Goal: Task Accomplishment & Management: Manage account settings

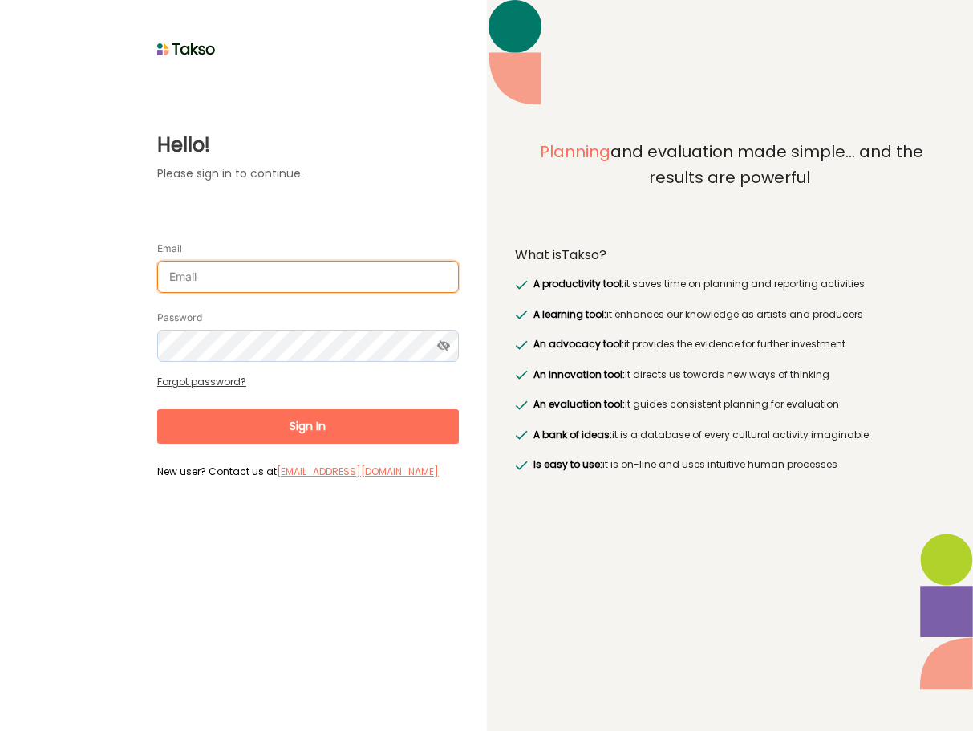
click at [183, 261] on input "Email" at bounding box center [308, 277] width 302 height 32
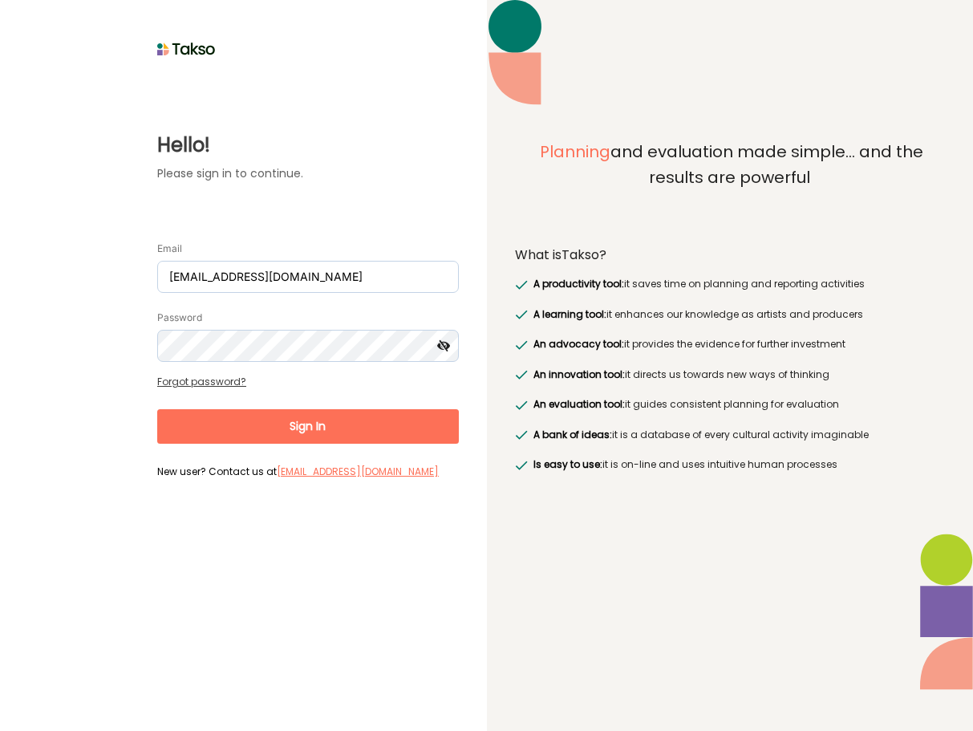
click at [444, 330] on icon at bounding box center [443, 346] width 30 height 32
click at [252, 409] on button "Sign In" at bounding box center [308, 426] width 302 height 35
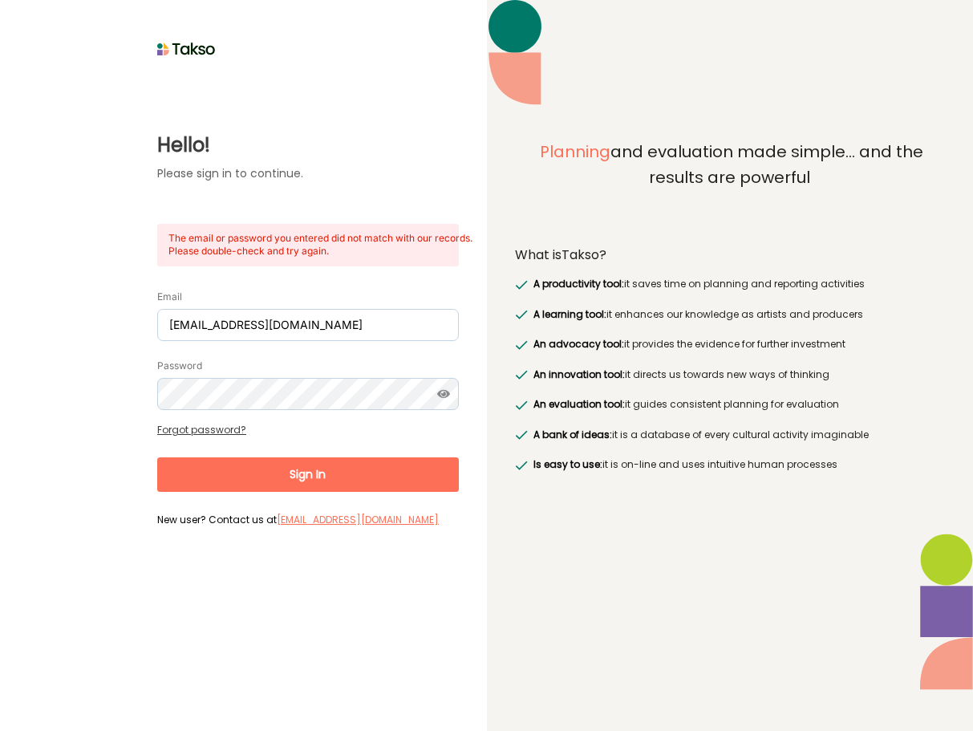
click at [286, 461] on button "Sign In" at bounding box center [308, 474] width 302 height 35
click at [300, 457] on button "Sign In" at bounding box center [308, 474] width 302 height 35
click at [252, 460] on button "Sign In" at bounding box center [308, 474] width 302 height 35
type input "[PERSON_NAME][EMAIL_ADDRESS][DOMAIN_NAME]"
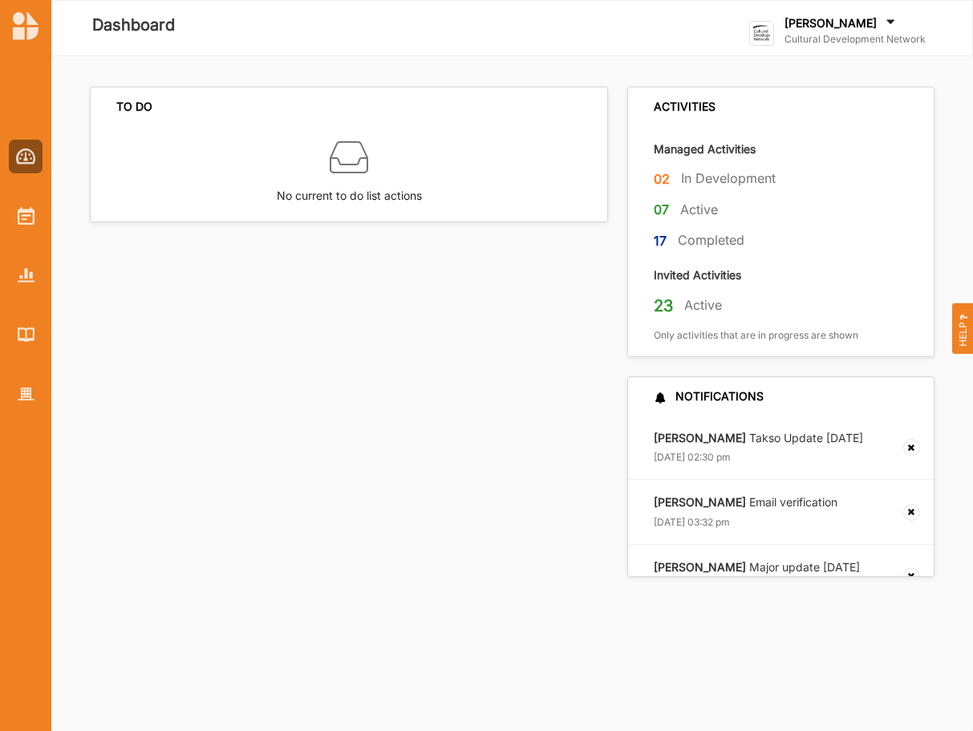
click at [821, 22] on label "[PERSON_NAME]" at bounding box center [831, 23] width 92 height 14
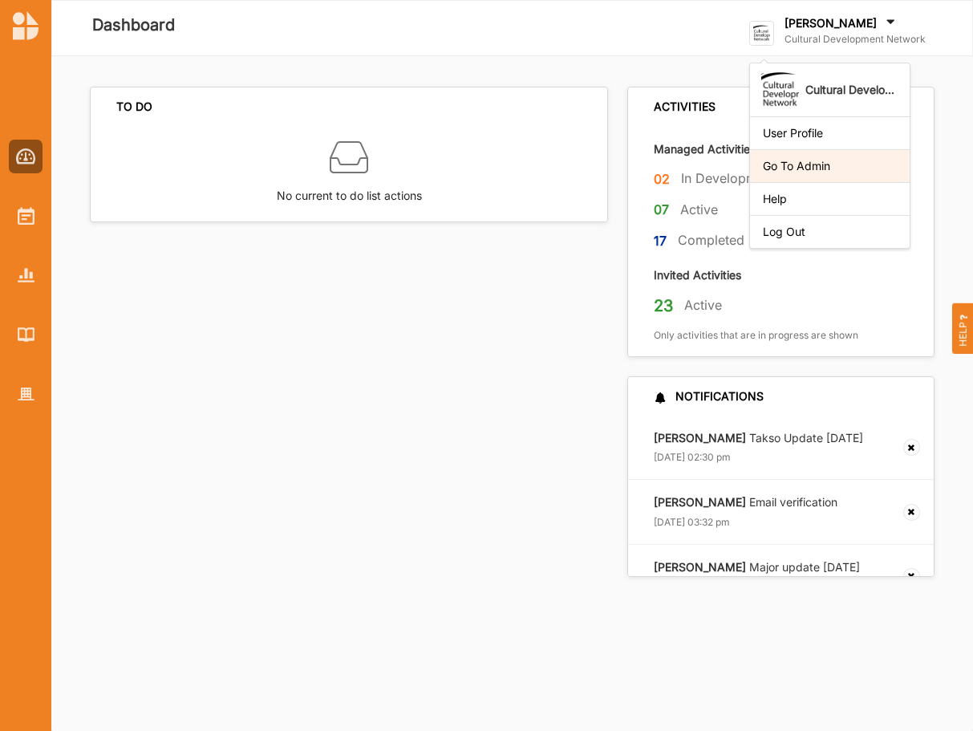
click at [814, 168] on div "Go To Admin" at bounding box center [830, 166] width 134 height 14
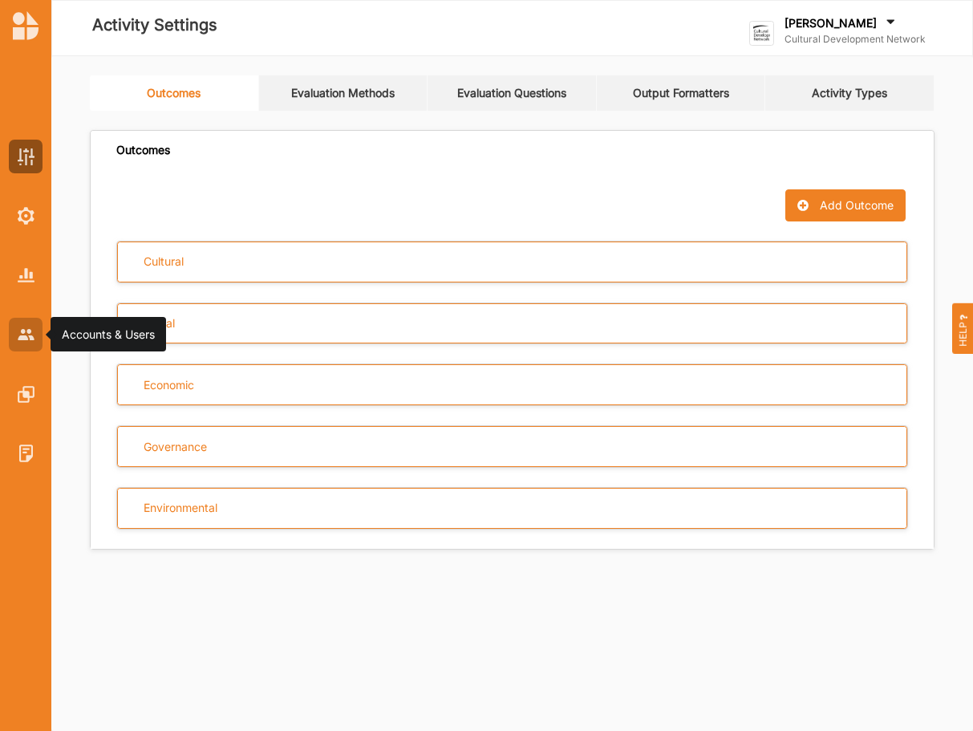
click at [33, 330] on img at bounding box center [26, 334] width 17 height 10
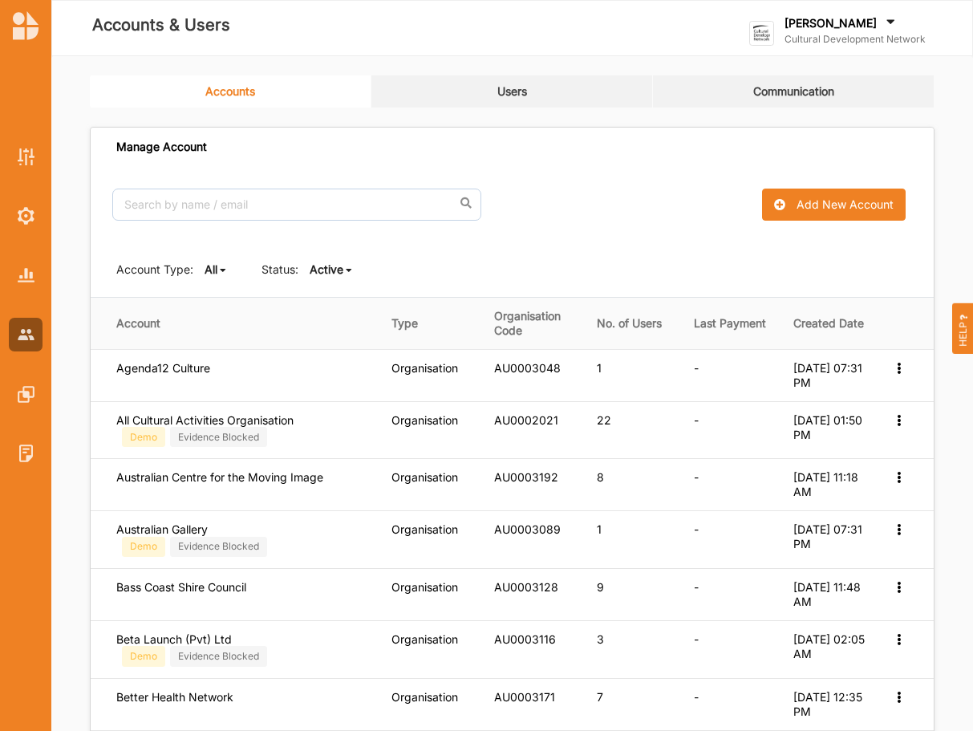
click at [527, 95] on link "Users" at bounding box center [512, 91] width 282 height 32
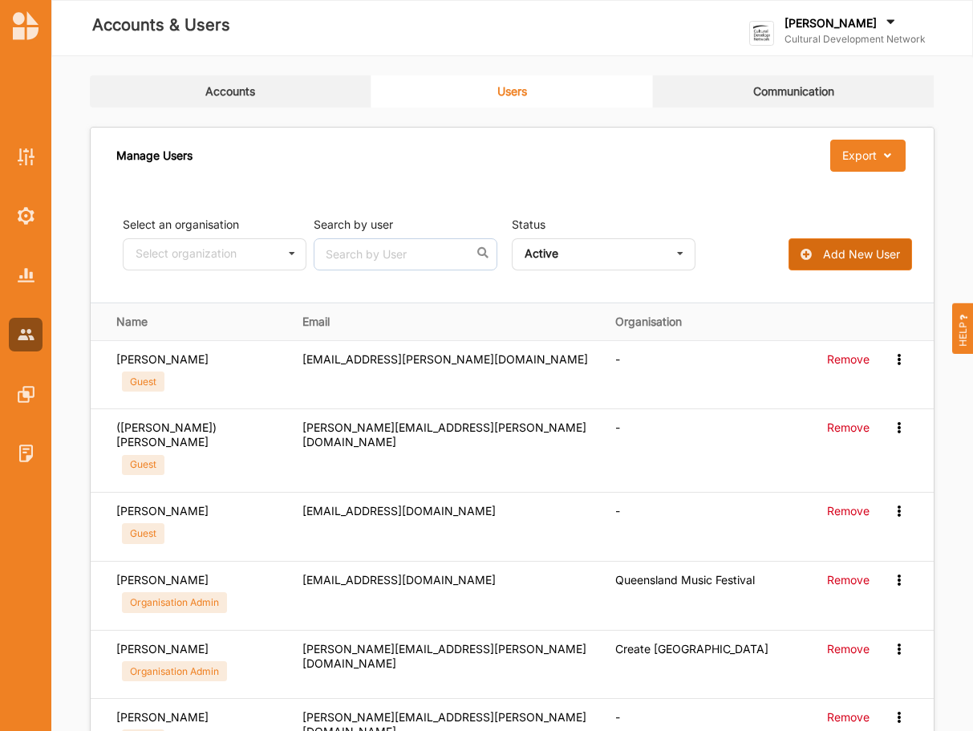
click at [878, 248] on div "Add New User" at bounding box center [861, 254] width 77 height 14
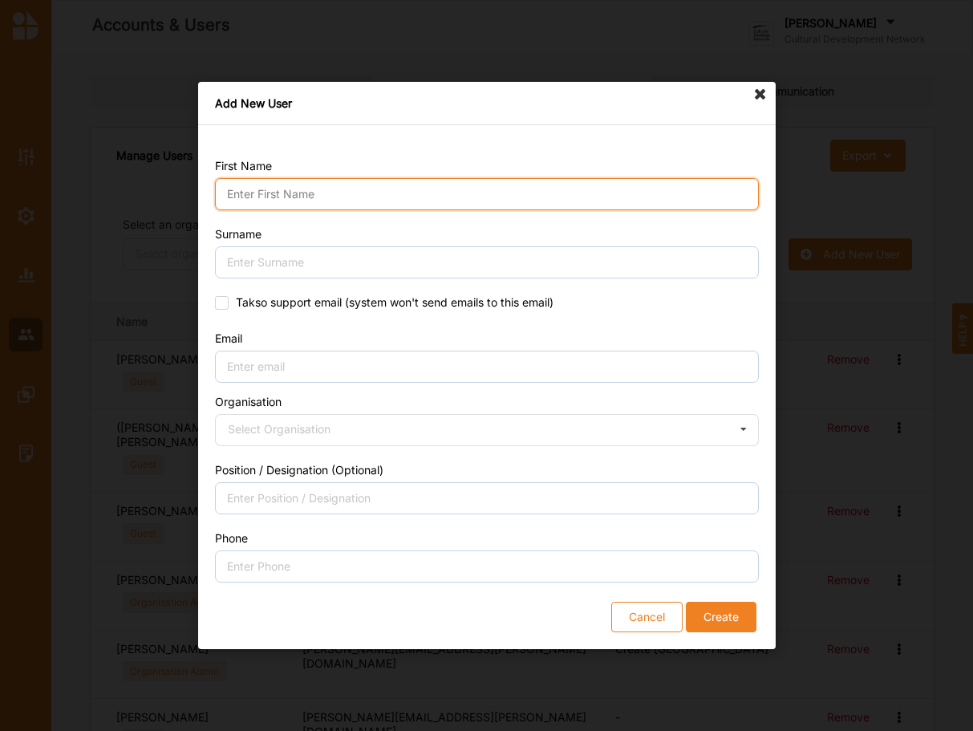
click at [232, 189] on input "First Name" at bounding box center [487, 194] width 544 height 32
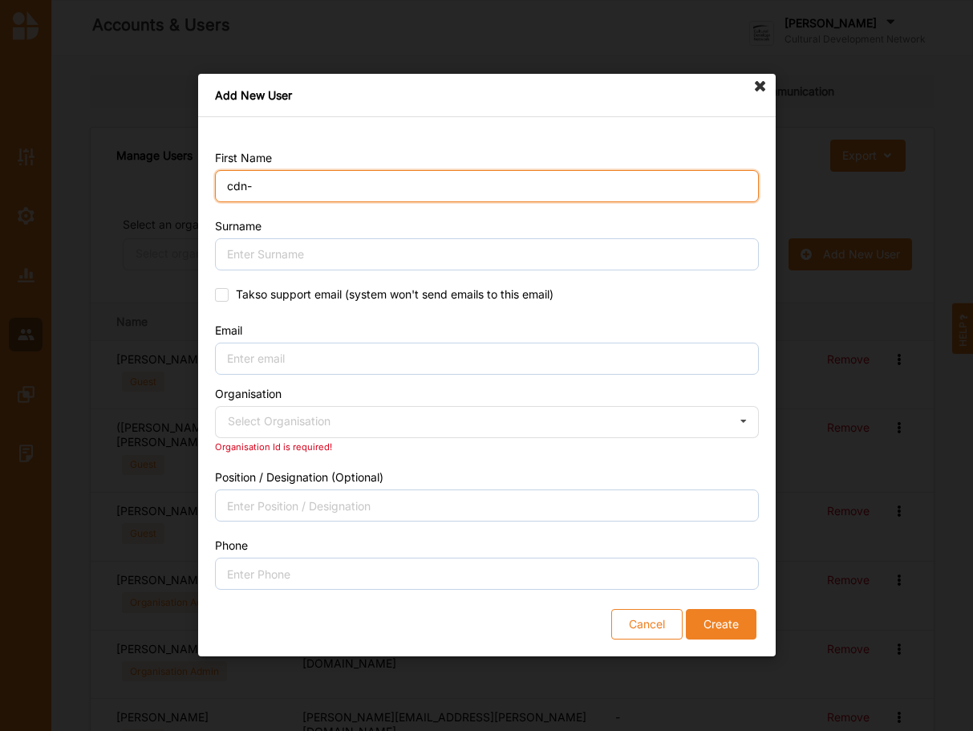
type input "cdn-"
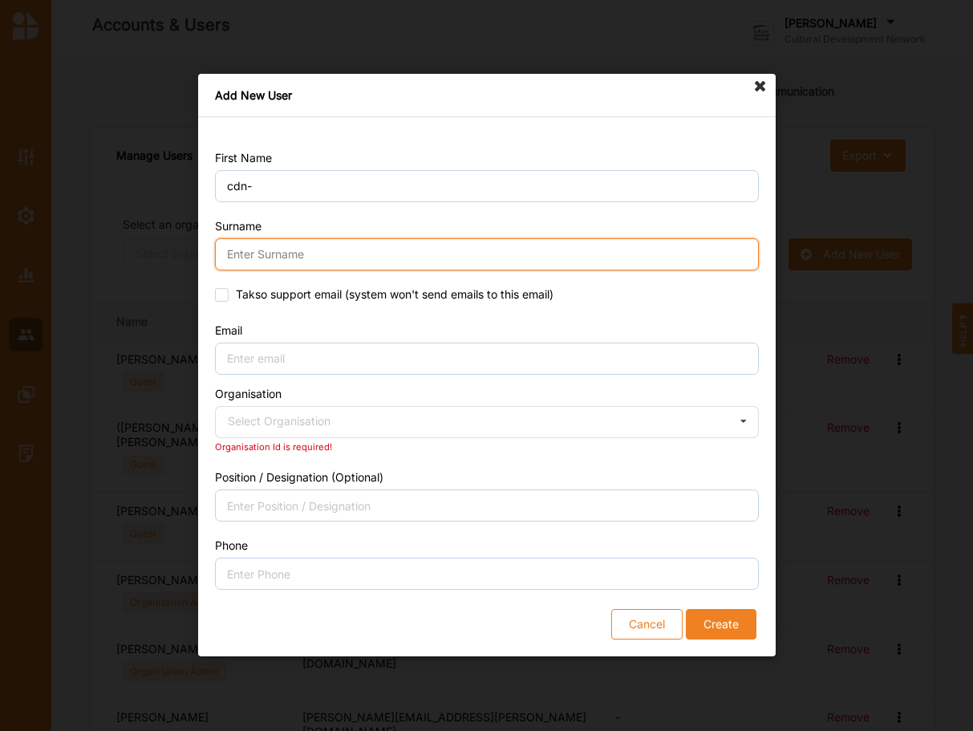
click at [276, 256] on input "Surname" at bounding box center [487, 254] width 544 height 32
type input "admin"
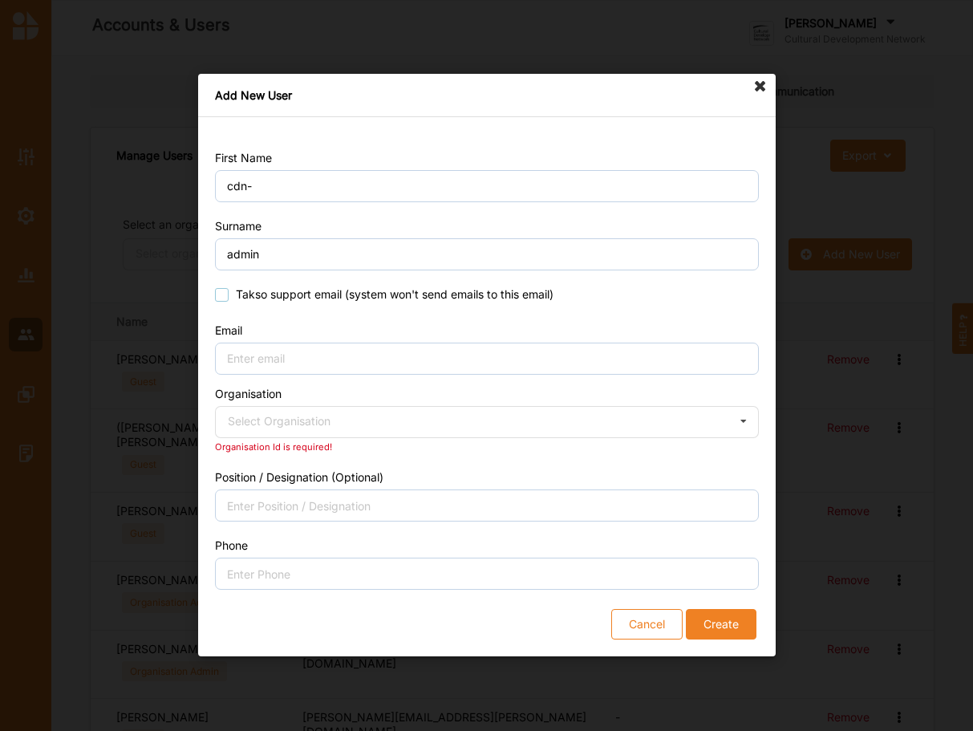
drag, startPoint x: 219, startPoint y: 293, endPoint x: 284, endPoint y: 400, distance: 125.6
click at [220, 293] on label "Takso support email (system won't send emails to this email)" at bounding box center [384, 294] width 339 height 13
click at [220, 293] on input "Takso support email (system won't send emails to this email)" at bounding box center [221, 294] width 13 height 13
checkbox input "true"
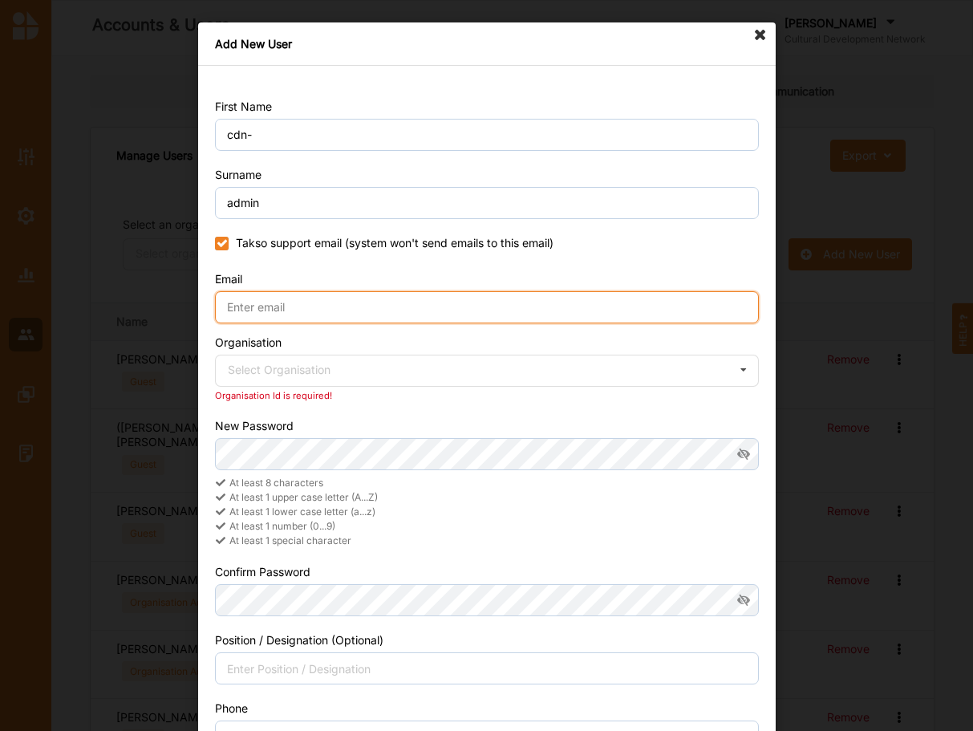
click at [262, 306] on input "Email" at bounding box center [487, 307] width 544 height 32
type input "[EMAIL_ADDRESS][DOMAIN_NAME]"
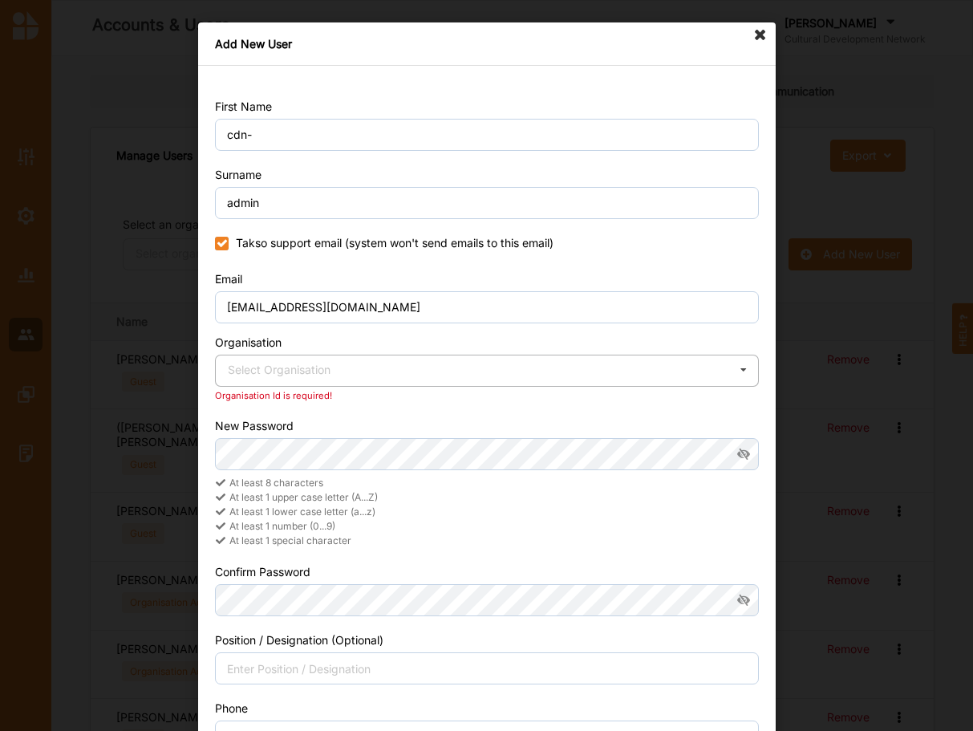
click at [301, 376] on div "Select Organisation" at bounding box center [279, 369] width 103 height 11
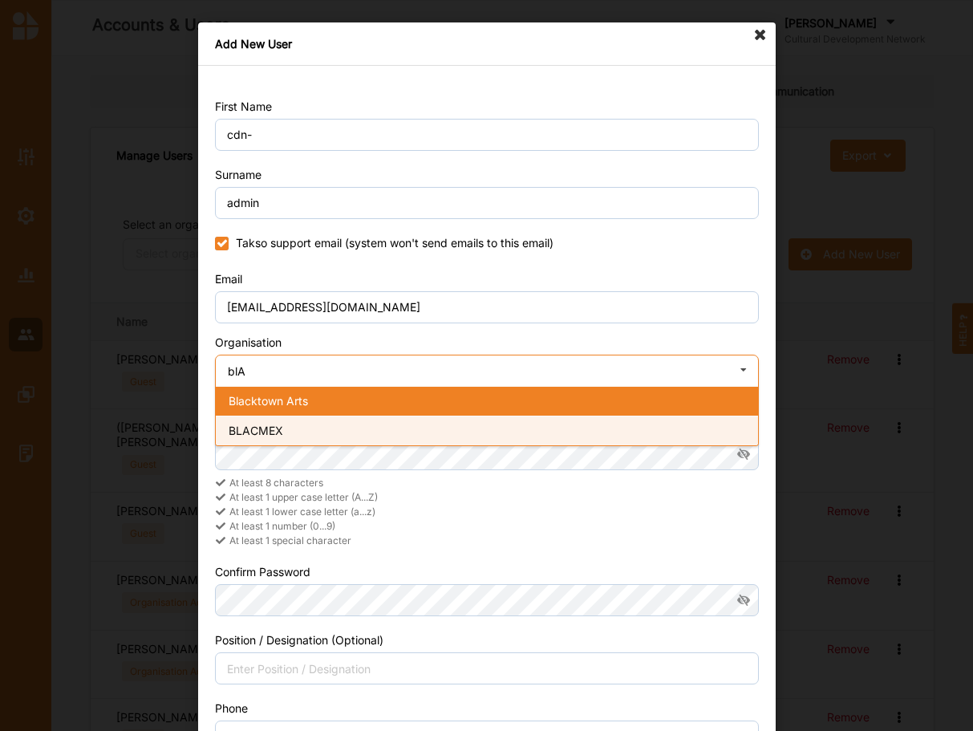
type input "blA"
click at [254, 435] on span "BLACMEX" at bounding box center [256, 431] width 55 height 14
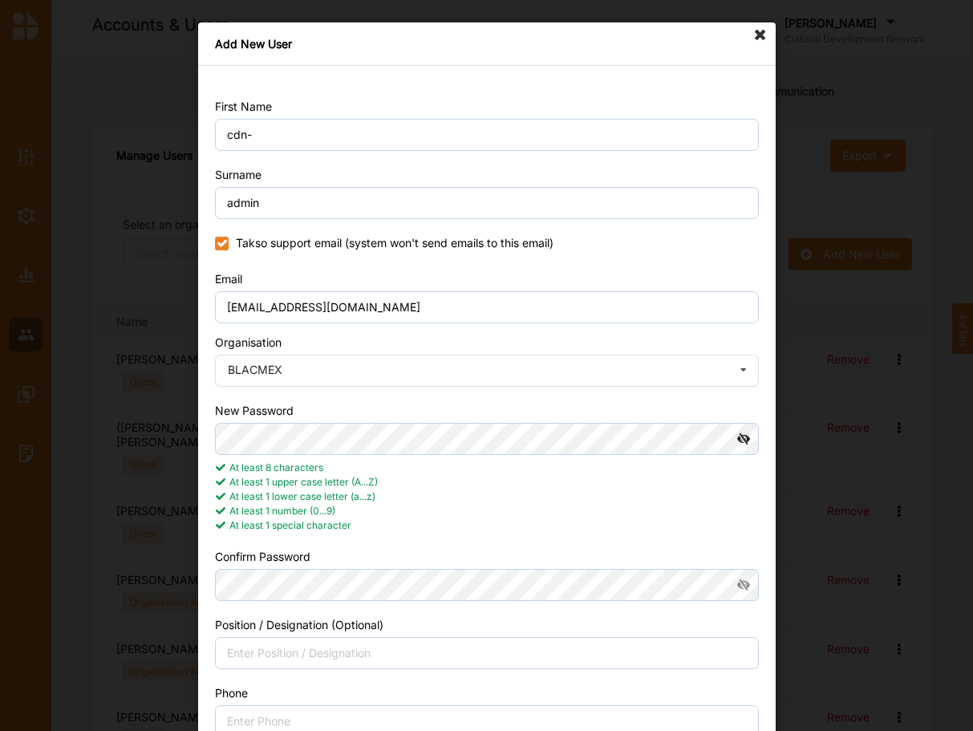
click at [749, 436] on icon at bounding box center [744, 439] width 30 height 32
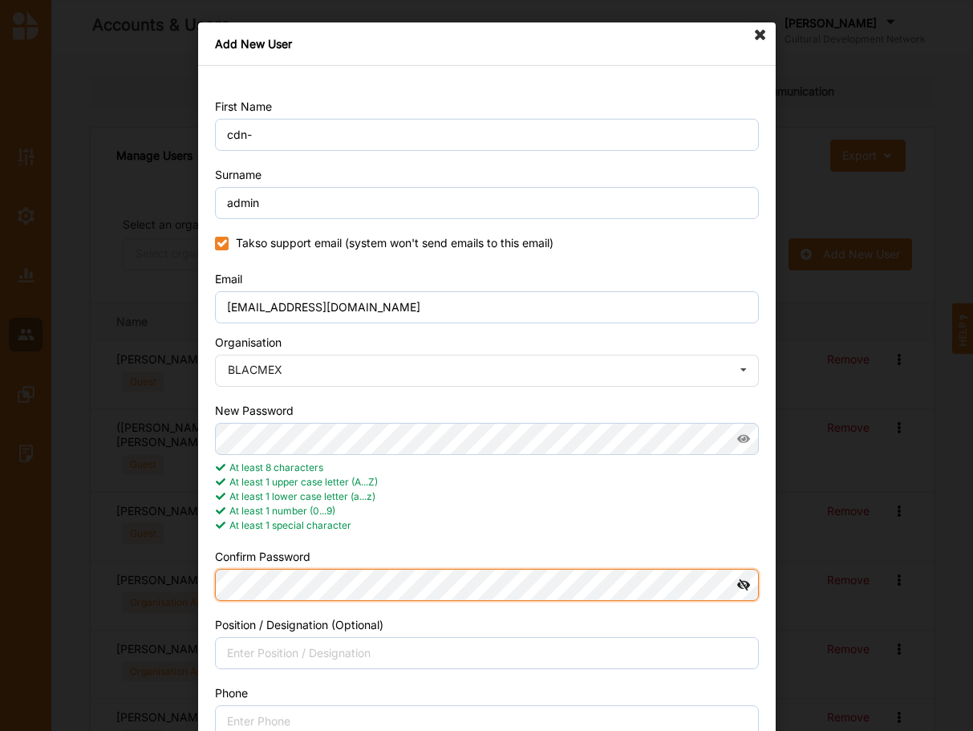
scroll to position [72, 0]
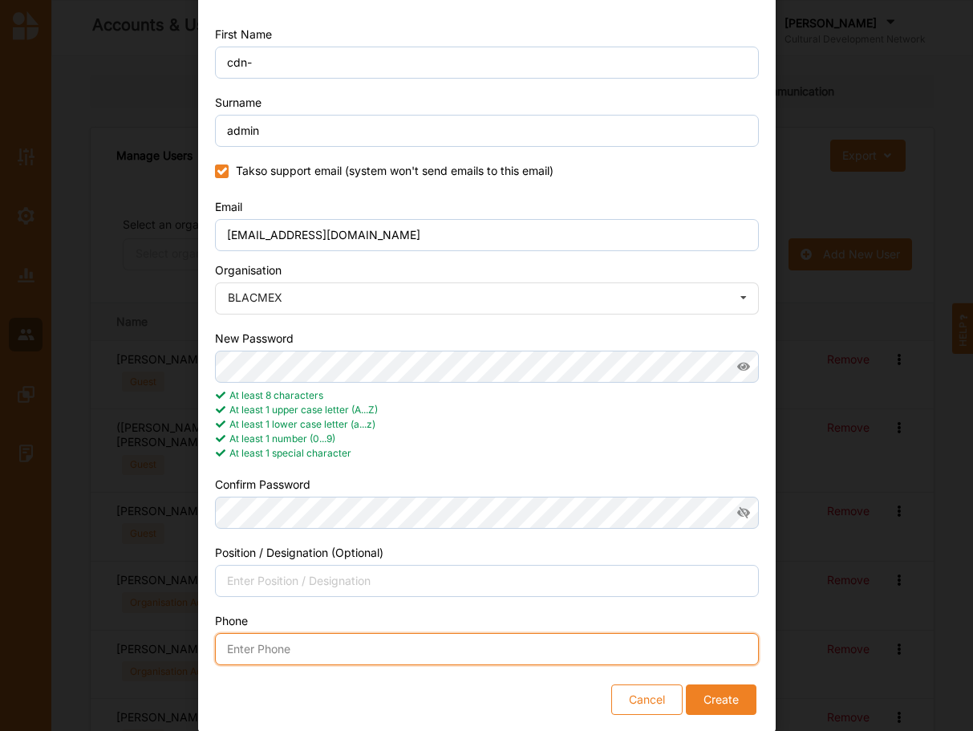
click at [315, 650] on input "Phone" at bounding box center [487, 649] width 544 height 32
type input "0418374036"
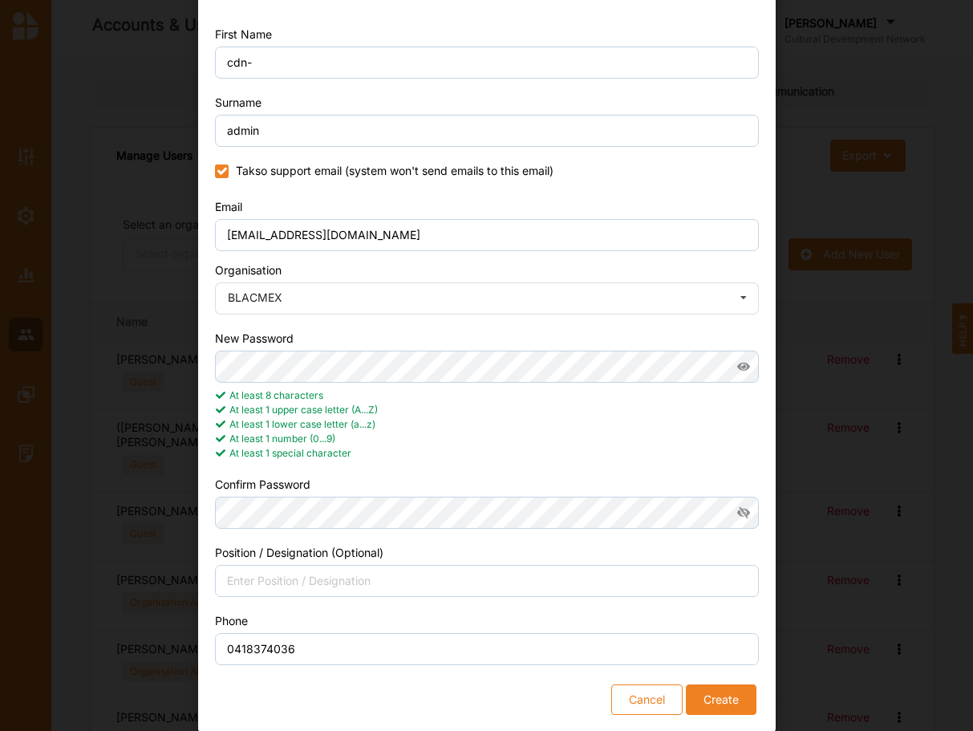
click at [723, 696] on button "Create" at bounding box center [720, 699] width 71 height 30
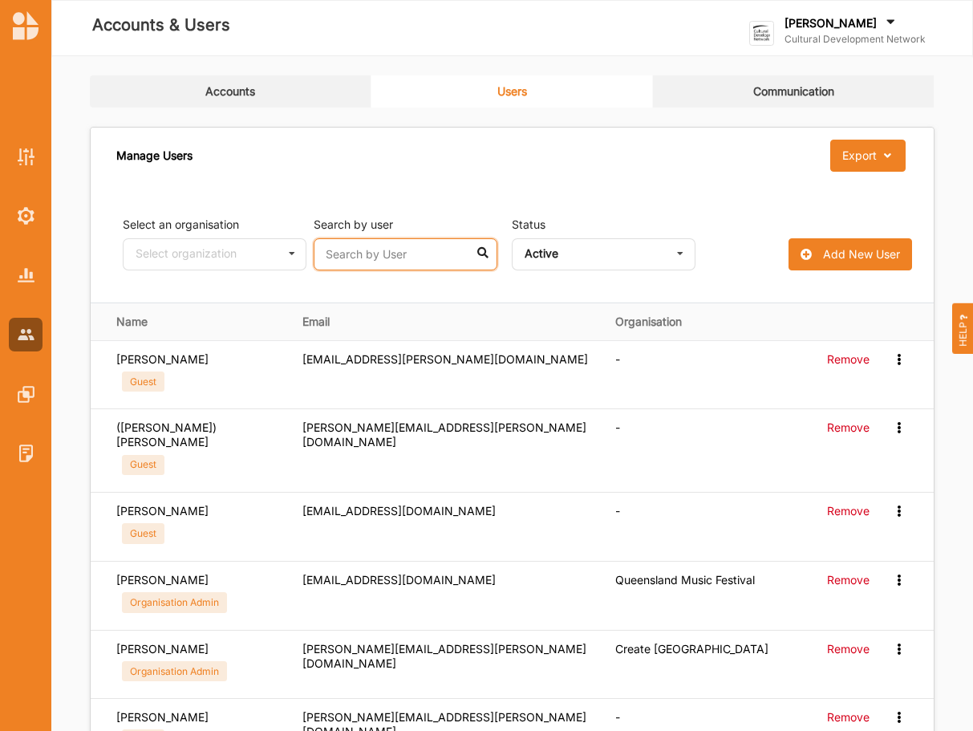
click at [379, 259] on input "text" at bounding box center [406, 254] width 184 height 32
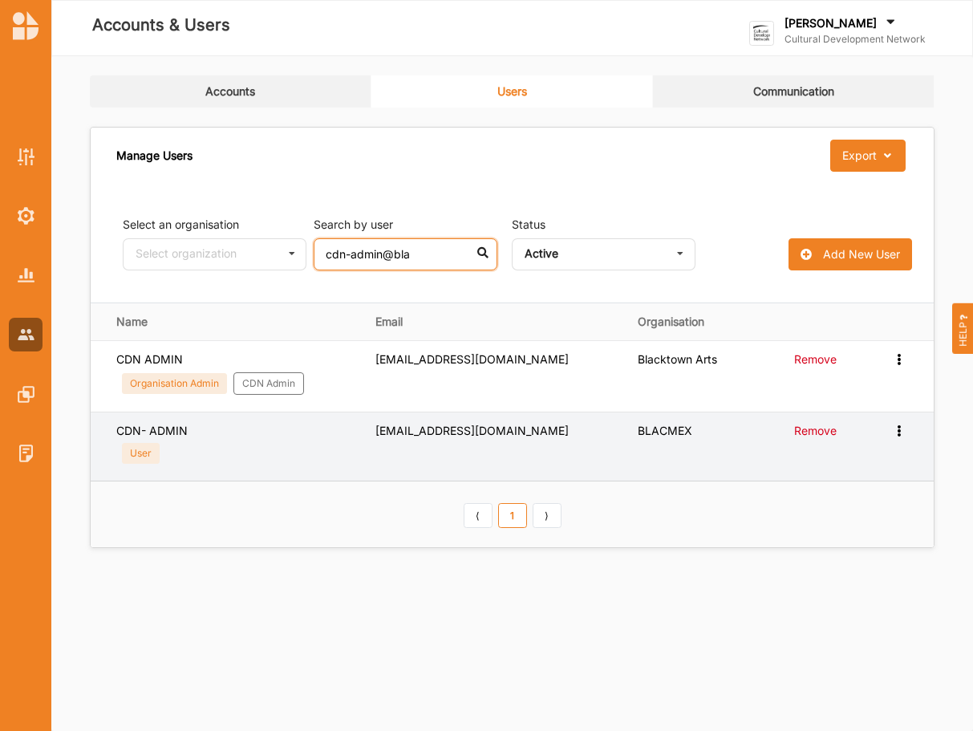
type input "cdn-admin@bla"
click at [895, 434] on icon at bounding box center [899, 429] width 14 height 11
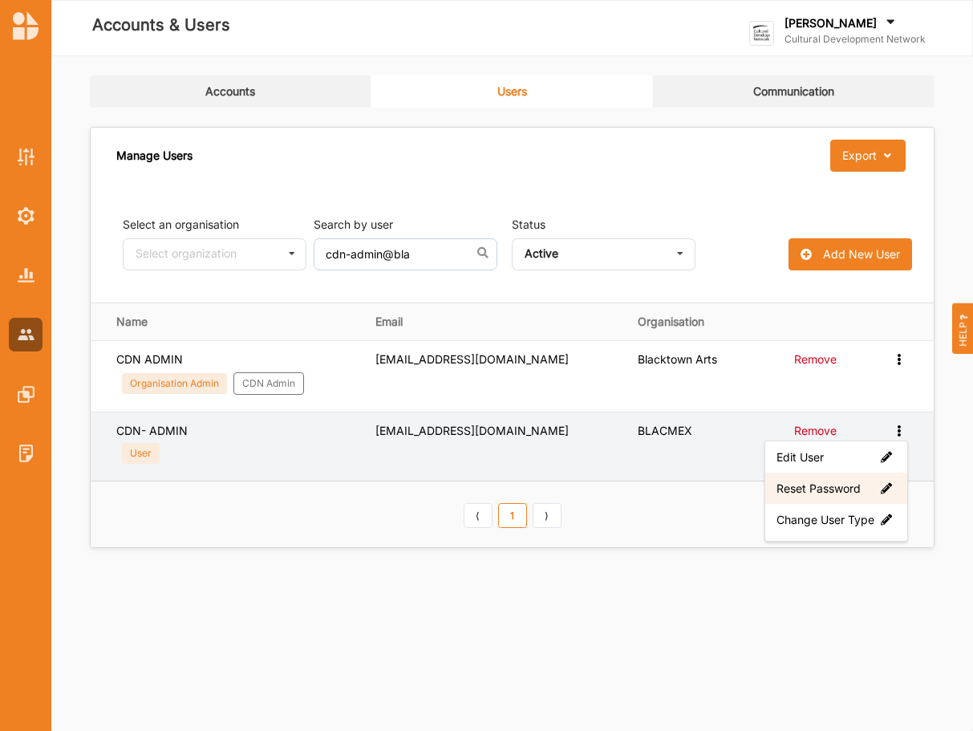
click at [846, 486] on label "Reset Password" at bounding box center [837, 488] width 120 height 14
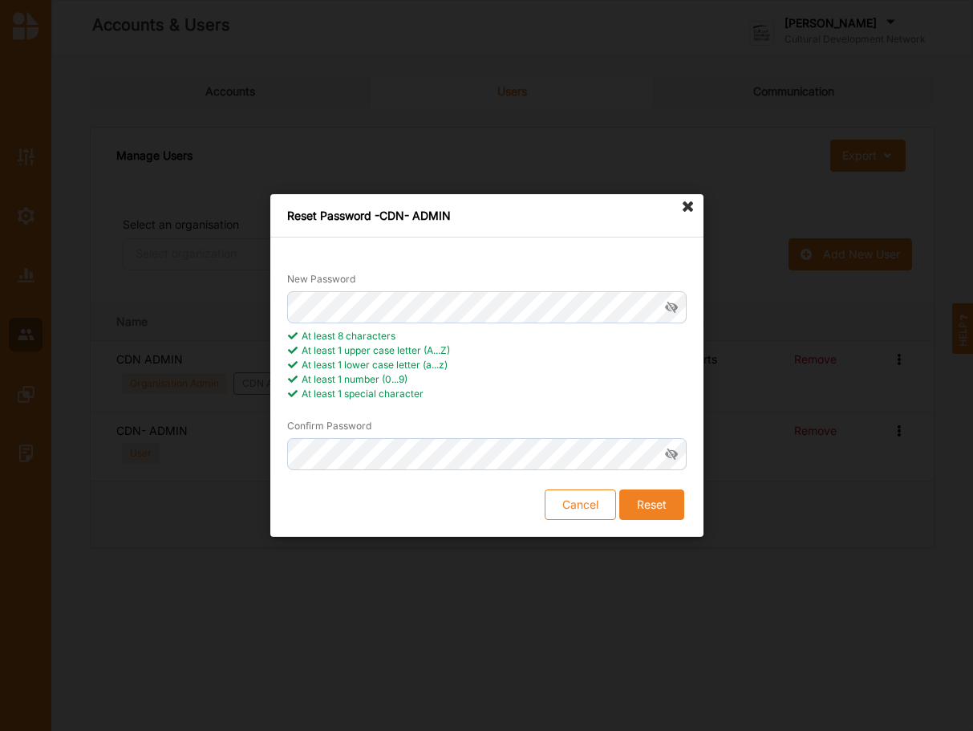
click at [654, 505] on button "Reset" at bounding box center [651, 504] width 65 height 30
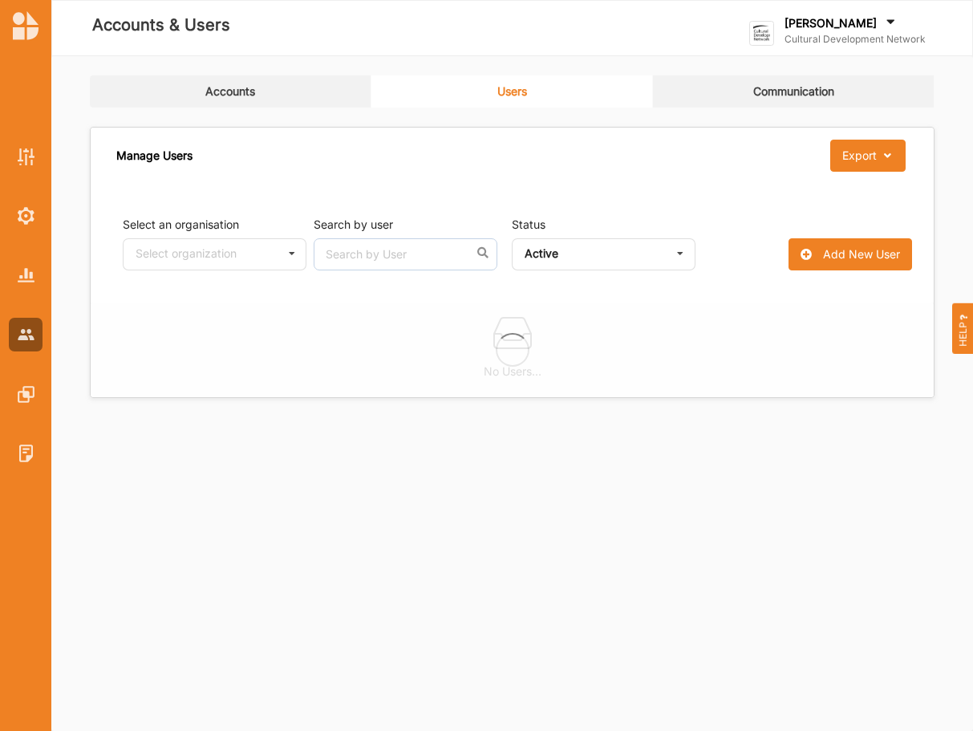
click at [871, 37] on label "Cultural Development Network" at bounding box center [855, 39] width 141 height 13
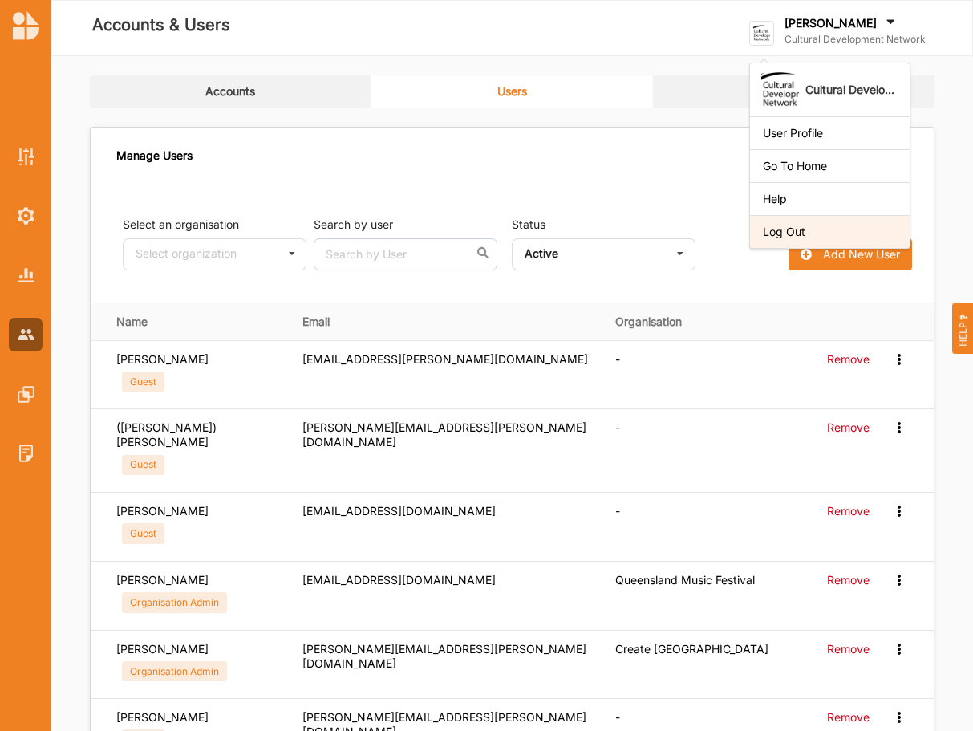
click at [795, 239] on div "Log Out" at bounding box center [830, 231] width 160 height 33
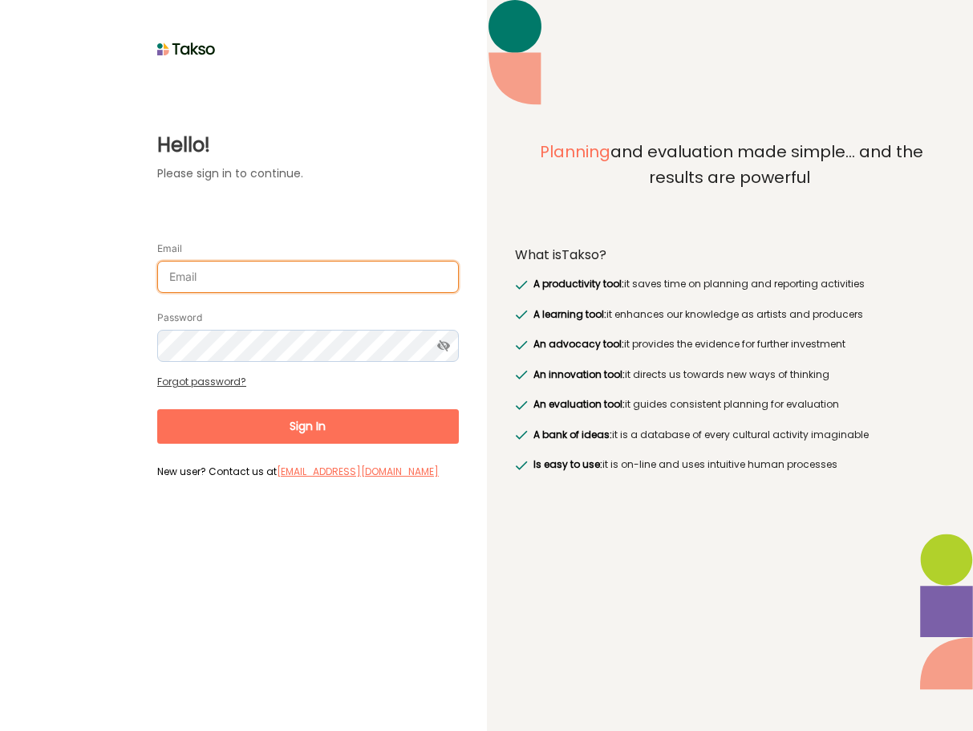
click at [317, 267] on input "Email" at bounding box center [308, 277] width 302 height 32
type input "[EMAIL_ADDRESS][DOMAIN_NAME]"
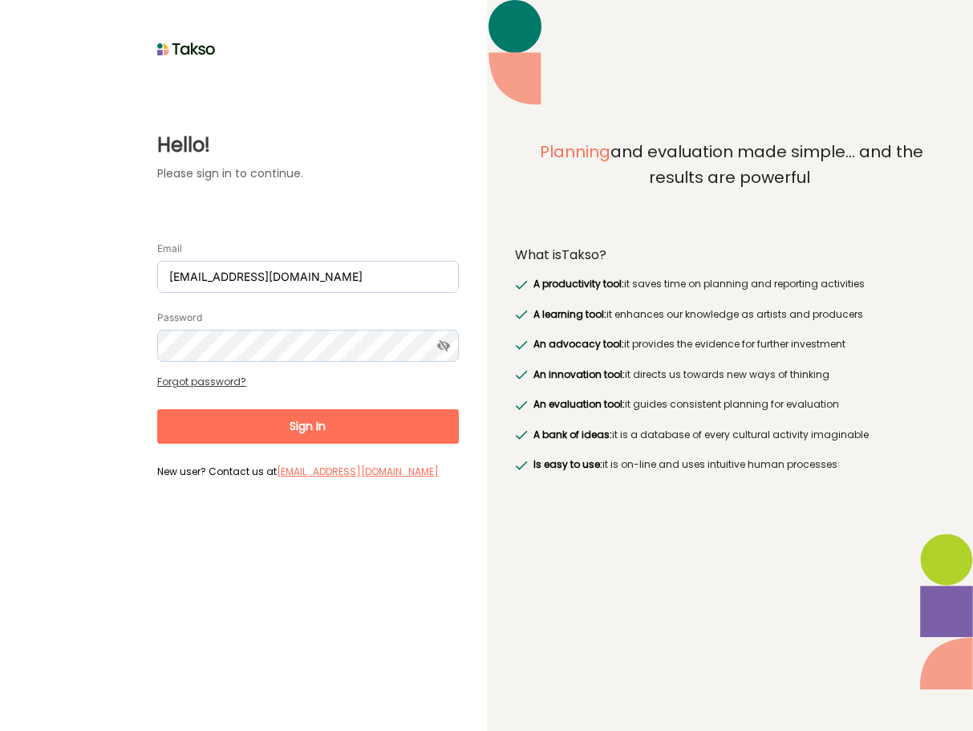
click at [306, 409] on button "Sign In" at bounding box center [308, 426] width 302 height 35
